Goal: Task Accomplishment & Management: Use online tool/utility

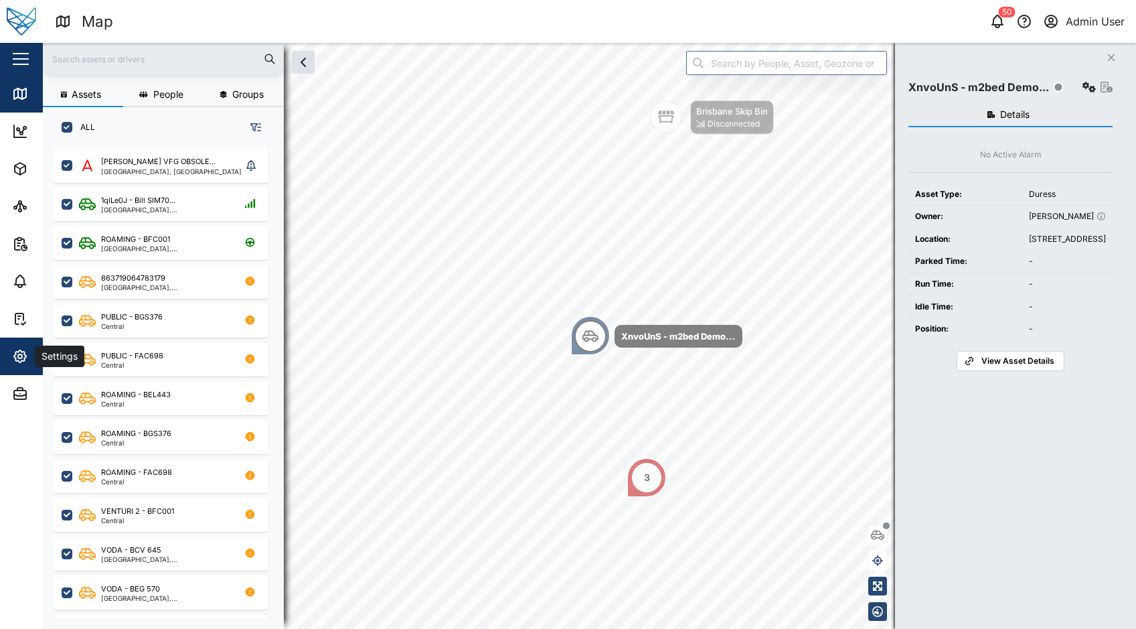
click at [29, 364] on div "Settings" at bounding box center [73, 356] width 122 height 16
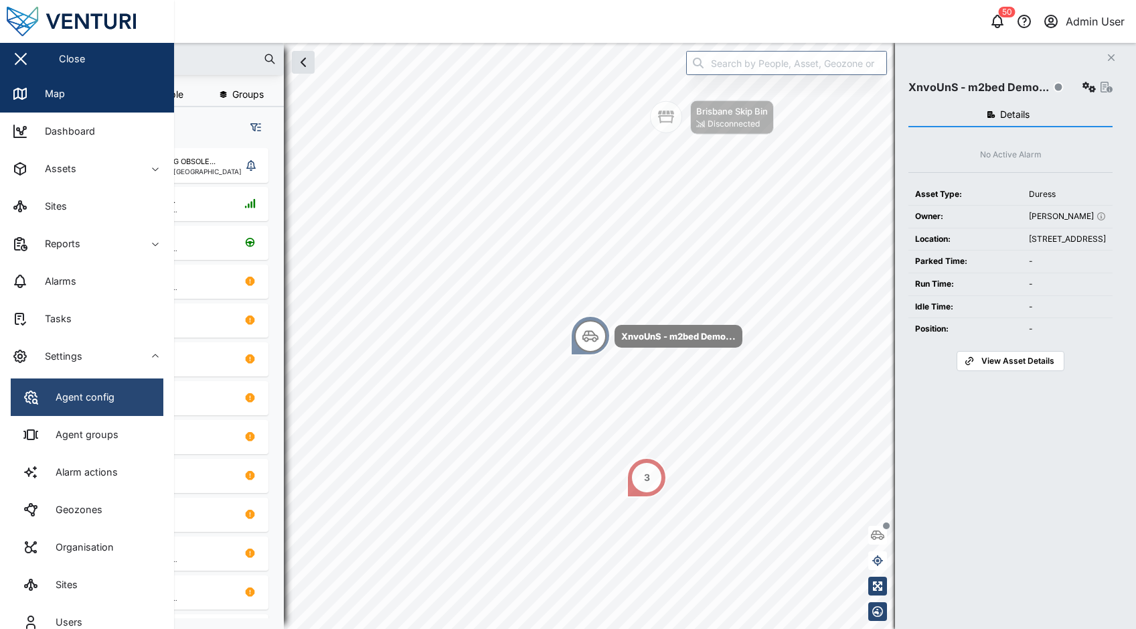
click at [120, 399] on link "Agent config" at bounding box center [87, 396] width 153 height 37
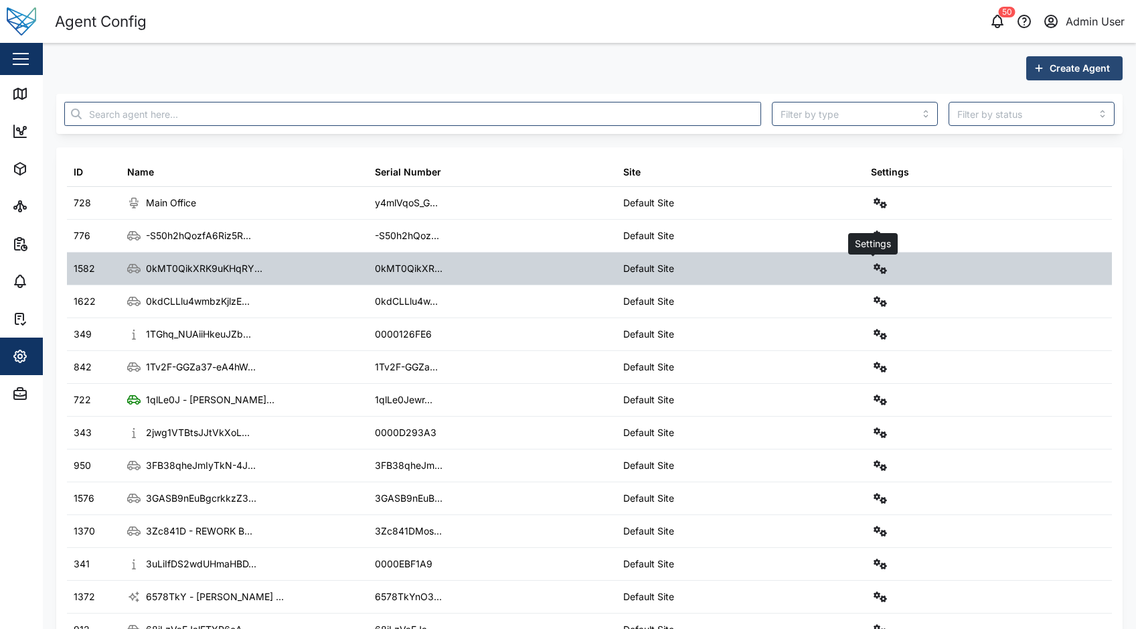
click at [878, 274] on button "button" at bounding box center [880, 268] width 19 height 19
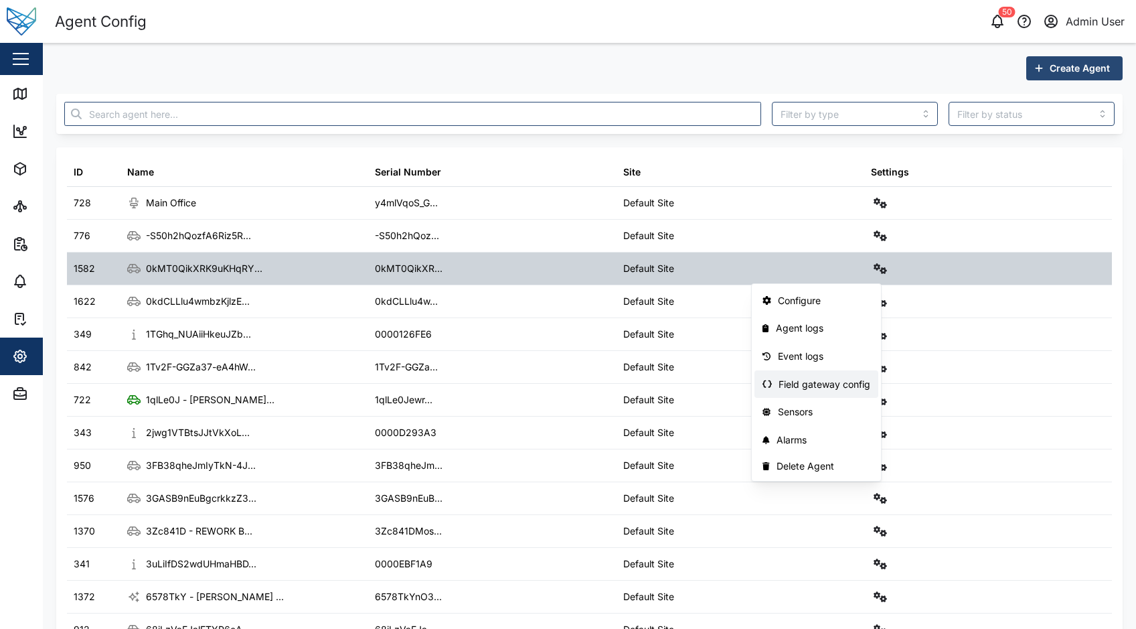
click at [852, 386] on div "Field gateway config" at bounding box center [825, 384] width 92 height 15
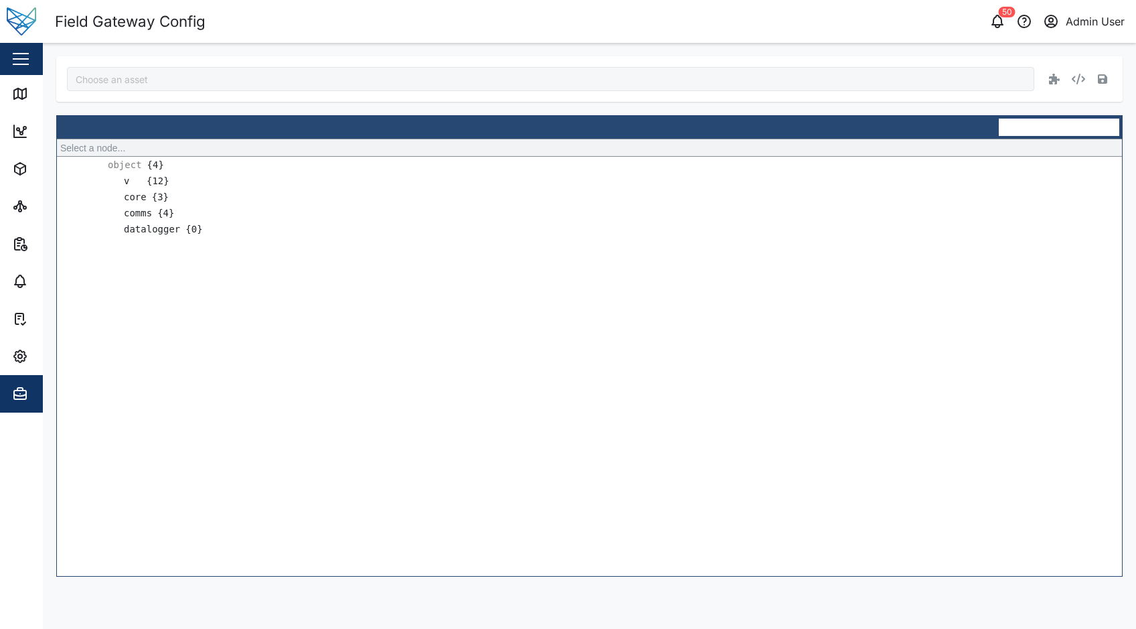
type input "0kMT0QikXRK9uKHqRYQ_5d9GMfYDFJJgBw5ZEnzmfE4"
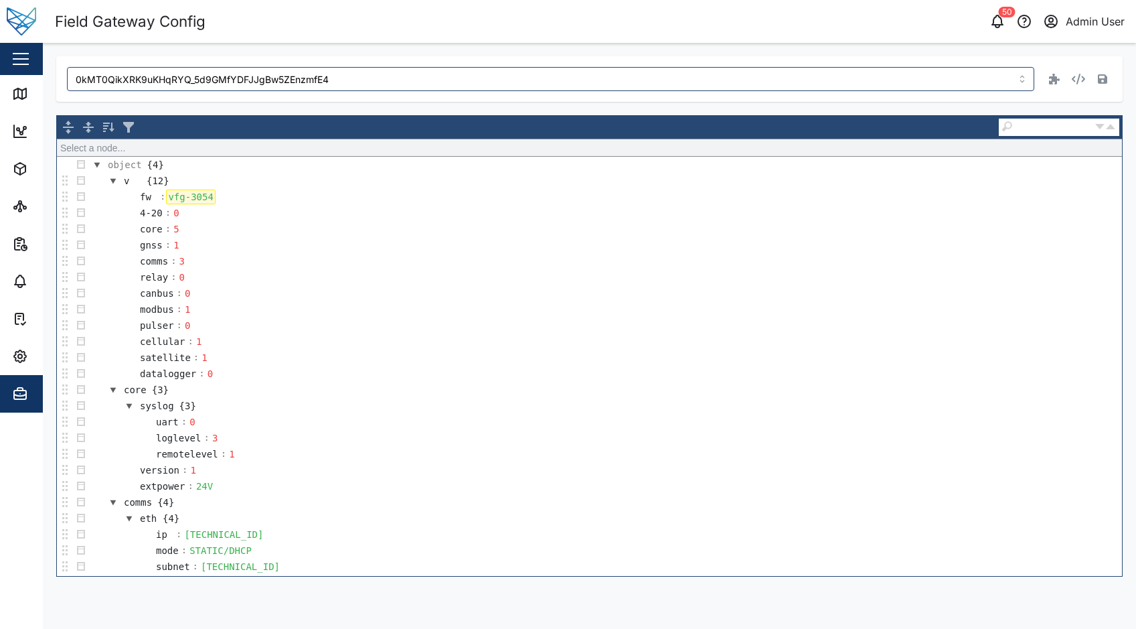
click at [210, 198] on div "vfg-3054" at bounding box center [190, 196] width 49 height 15
drag, startPoint x: 210, startPoint y: 198, endPoint x: 162, endPoint y: 200, distance: 47.6
click at [162, 200] on tr "fw : vfg-3054" at bounding box center [168, 197] width 95 height 16
copy div "vfg-3054"
